Goal: Entertainment & Leisure: Consume media (video, audio)

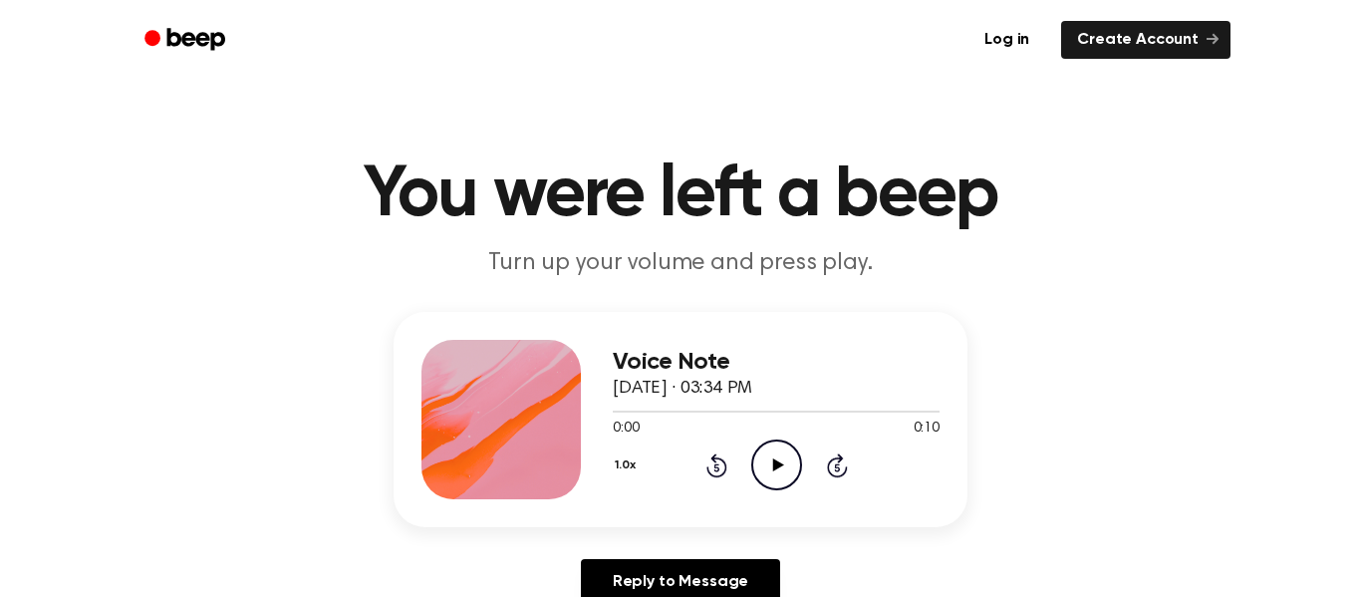
click at [785, 462] on icon "Play Audio" at bounding box center [776, 464] width 51 height 51
click at [785, 460] on icon "Pause Audio" at bounding box center [776, 464] width 51 height 51
click at [781, 464] on icon at bounding box center [777, 464] width 11 height 13
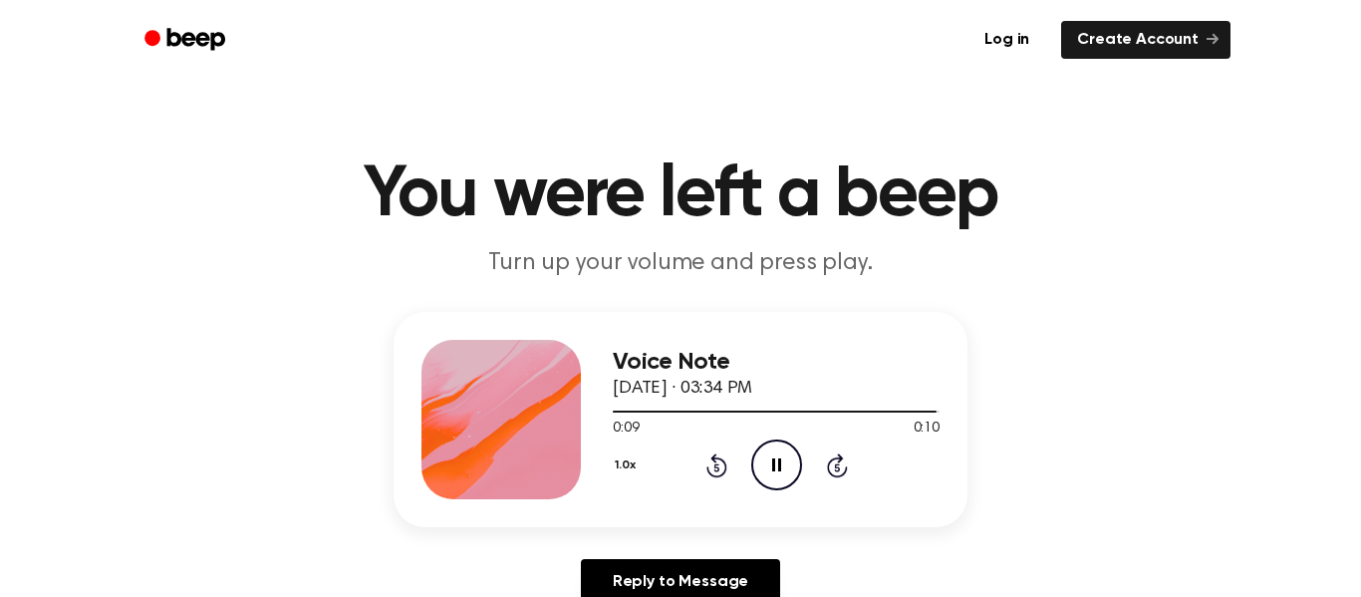
click at [781, 464] on icon "Pause Audio" at bounding box center [776, 464] width 51 height 51
click at [781, 464] on icon at bounding box center [777, 464] width 11 height 13
click at [779, 476] on icon "Play Audio" at bounding box center [776, 464] width 51 height 51
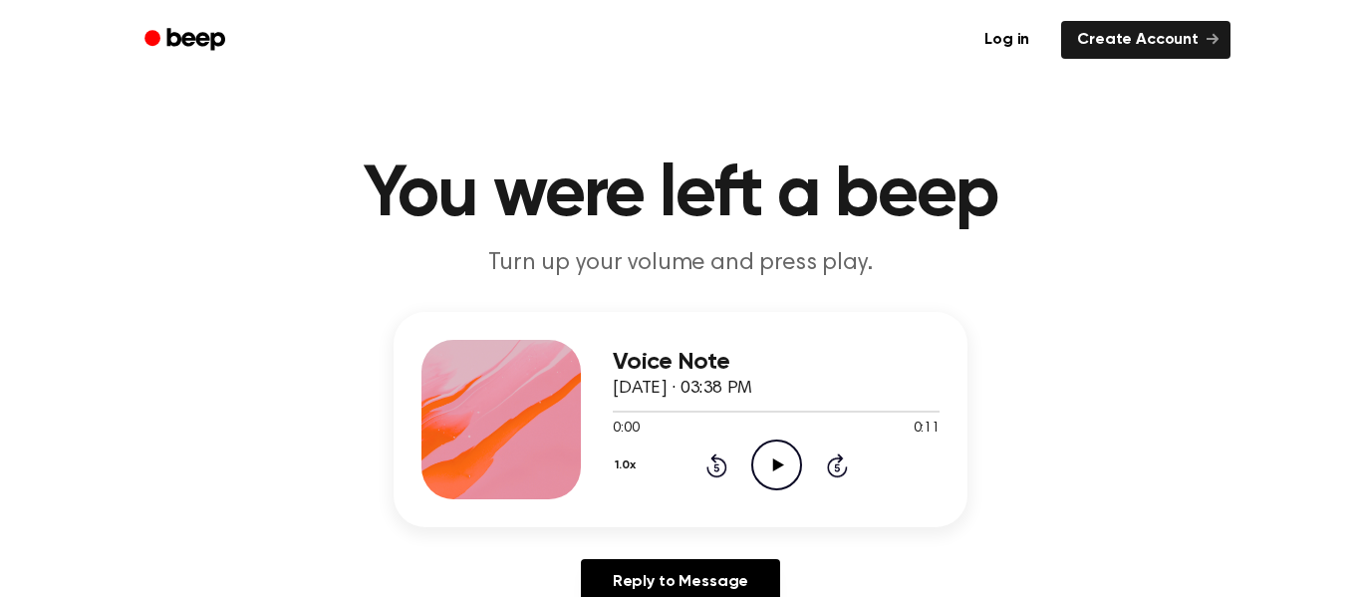
click at [772, 476] on icon "Play Audio" at bounding box center [776, 464] width 51 height 51
click at [775, 455] on icon "Play Audio" at bounding box center [776, 464] width 51 height 51
